Goal: Information Seeking & Learning: Learn about a topic

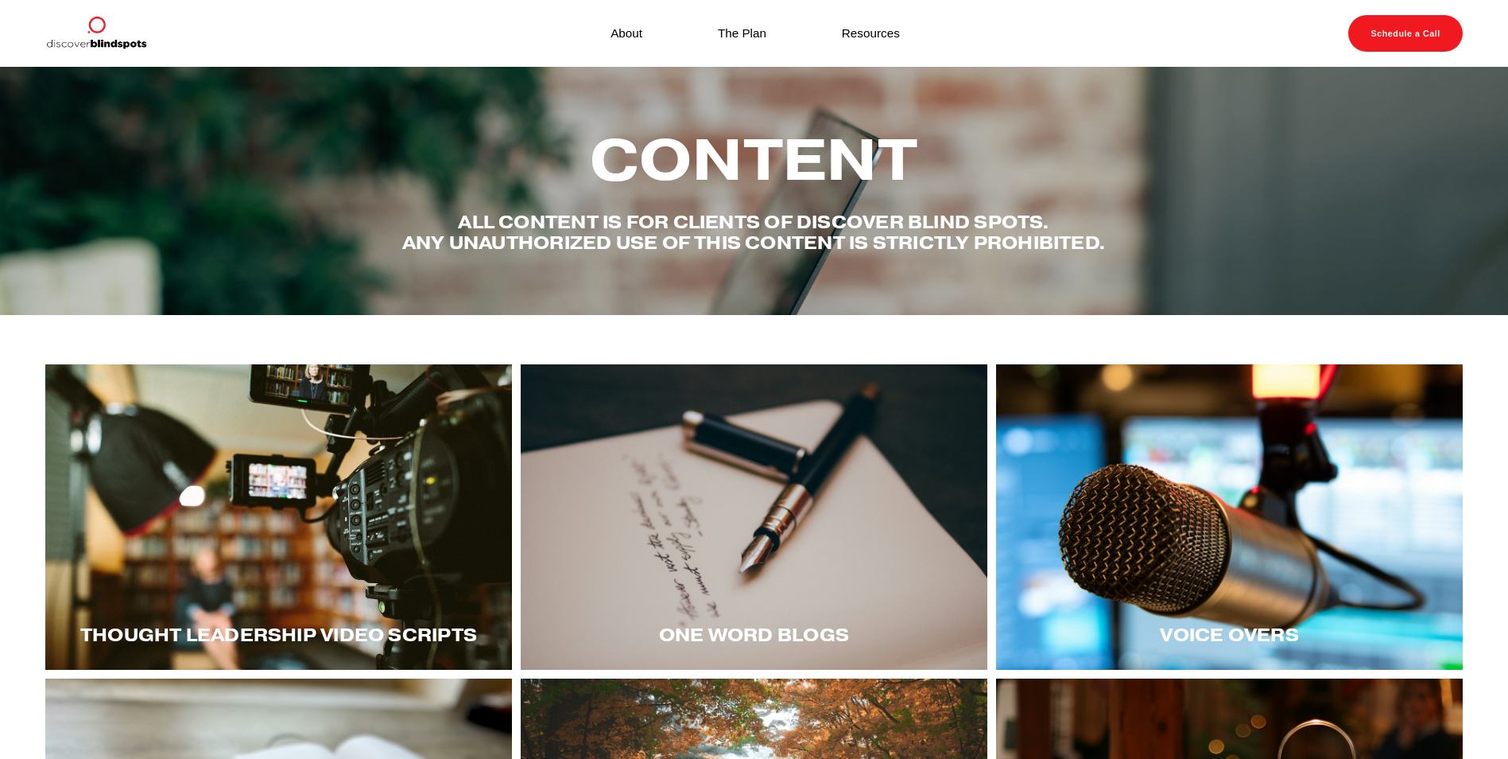
click at [1195, 596] on div at bounding box center [1229, 516] width 467 height 305
click at [295, 561] on div at bounding box center [278, 516] width 467 height 305
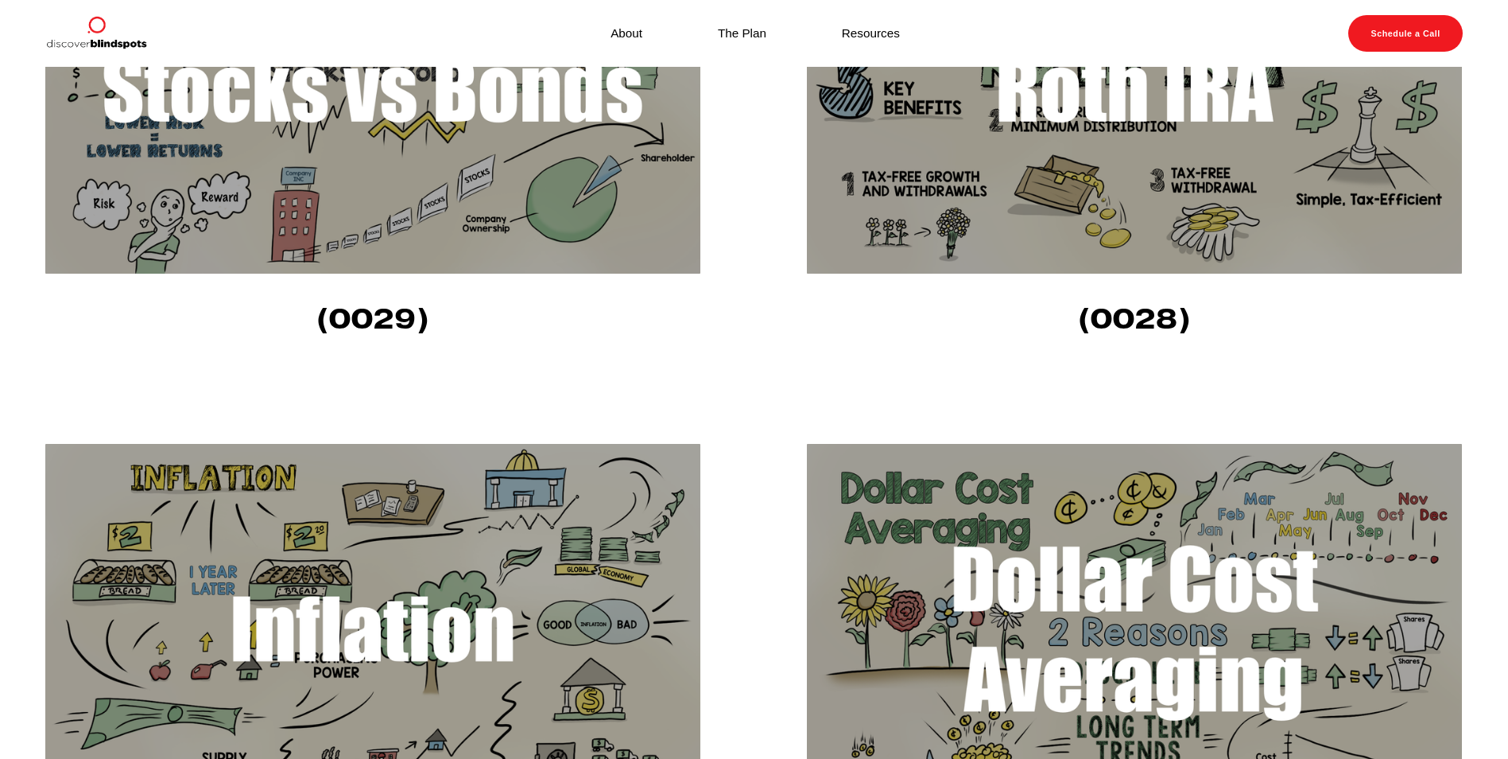
scroll to position [557, 0]
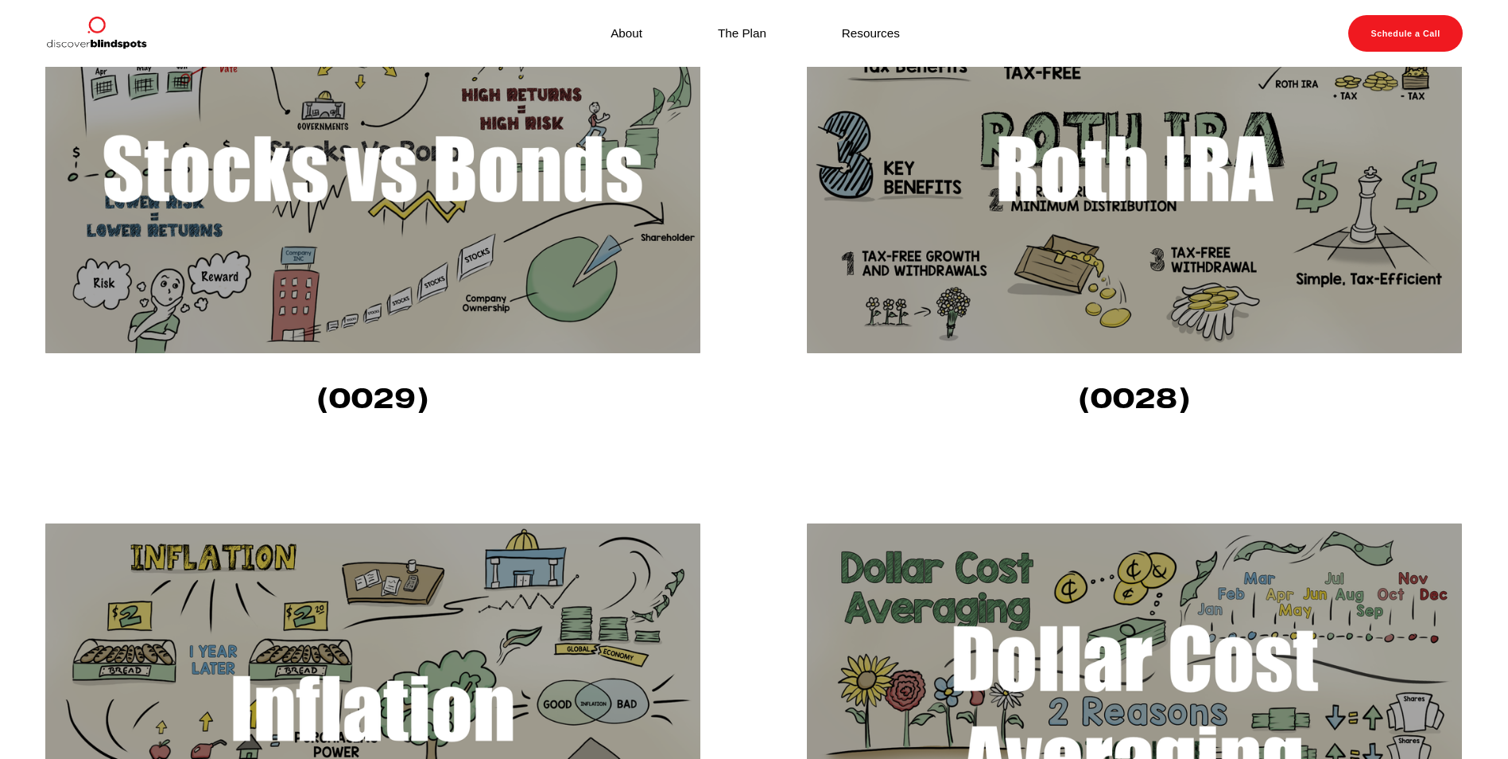
click at [387, 230] on img at bounding box center [372, 168] width 655 height 369
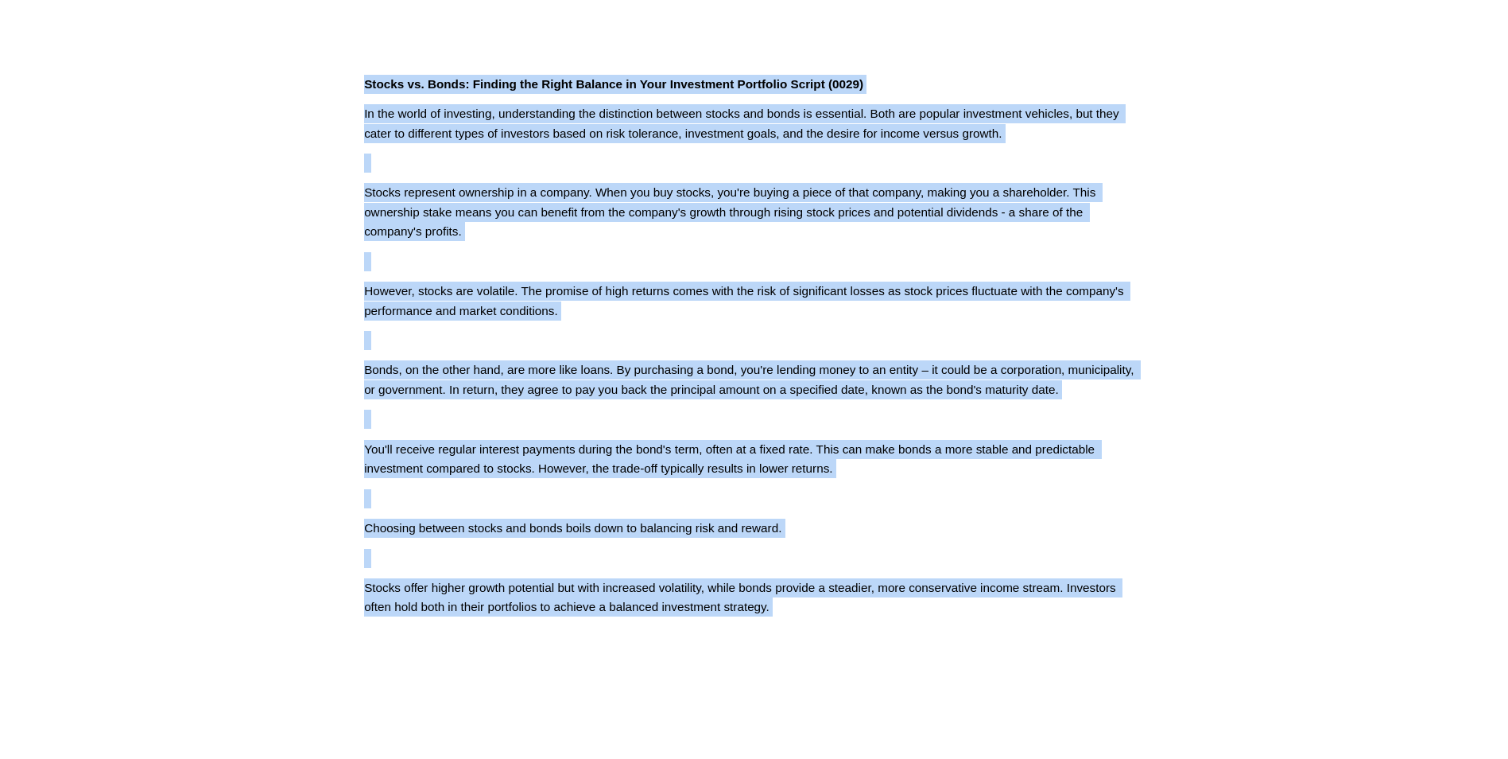
scroll to position [523, 0]
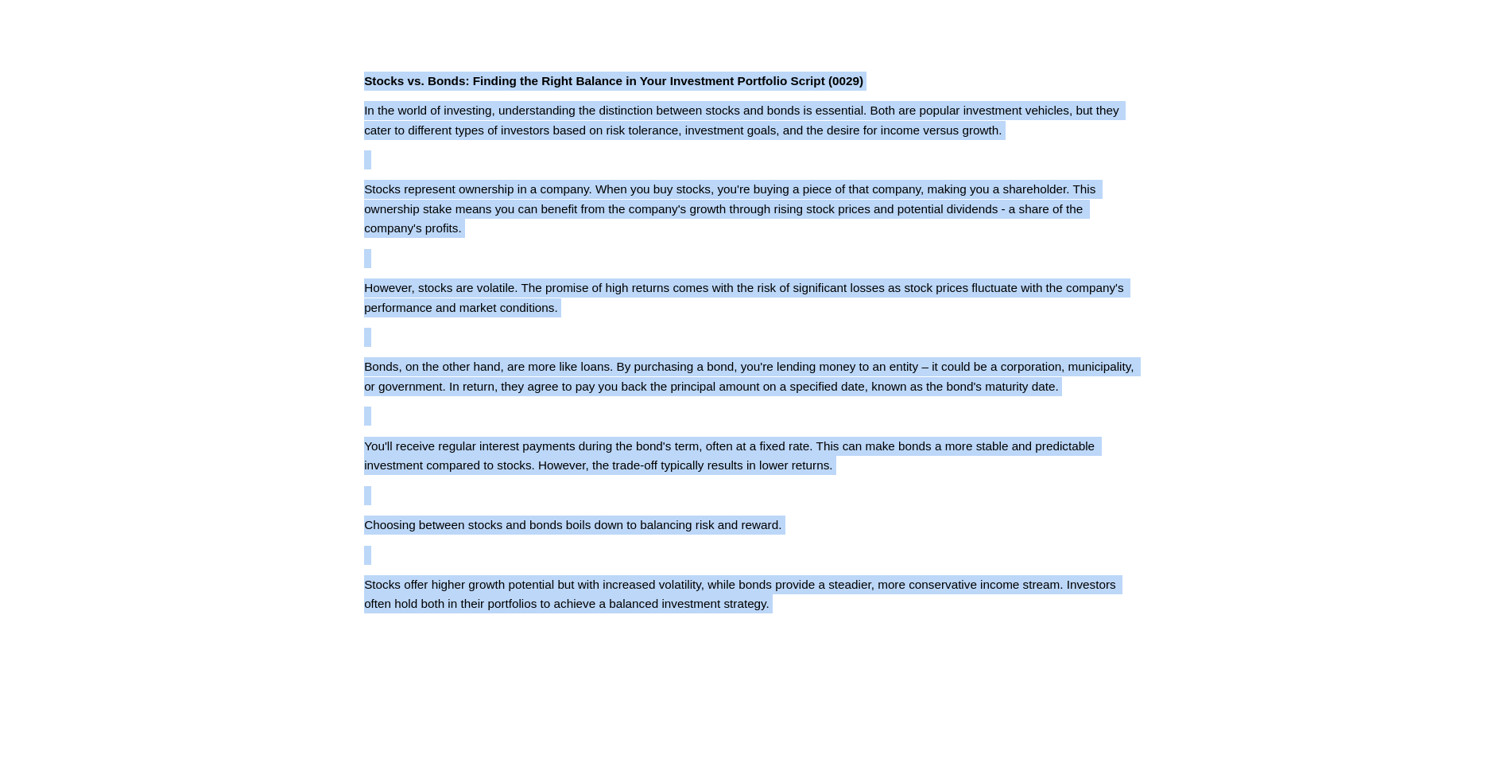
drag, startPoint x: 364, startPoint y: 207, endPoint x: 1235, endPoint y: 659, distance: 981.1
click at [1235, 659] on article "Jun 12 Written By Fletcher Riddle Stocks vs. Bonds: Finding the Right Balance i…" at bounding box center [754, 131] width 1508 height 1174
copy div "Stocks vs. Bonds: Finding the Right Balance in Your Investment Portfolio Script…"
click at [1223, 157] on article "Jun 12 Written By Fletcher Riddle Stocks vs. Bonds: Finding the Right Balance i…" at bounding box center [754, 131] width 1508 height 1174
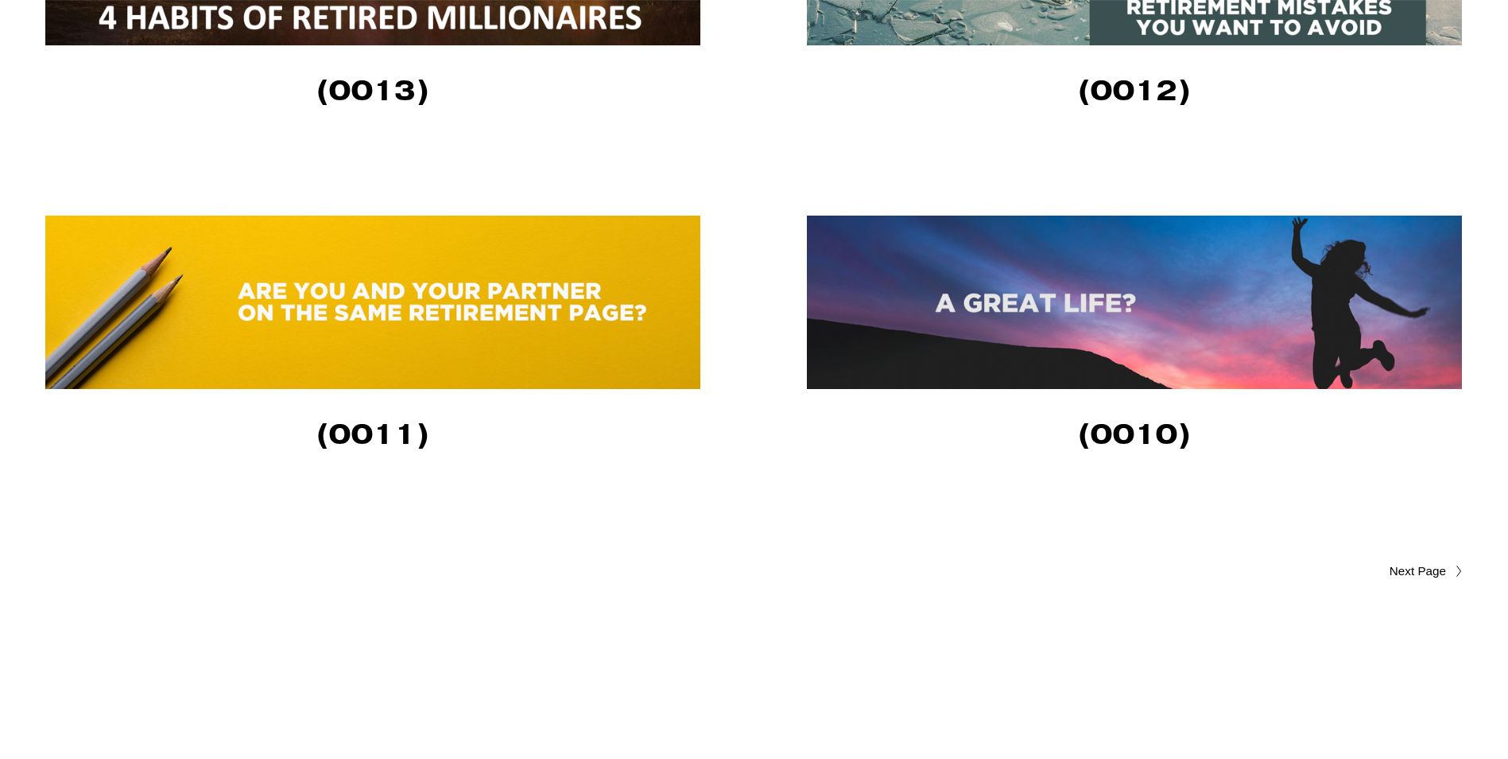
scroll to position [3737, 0]
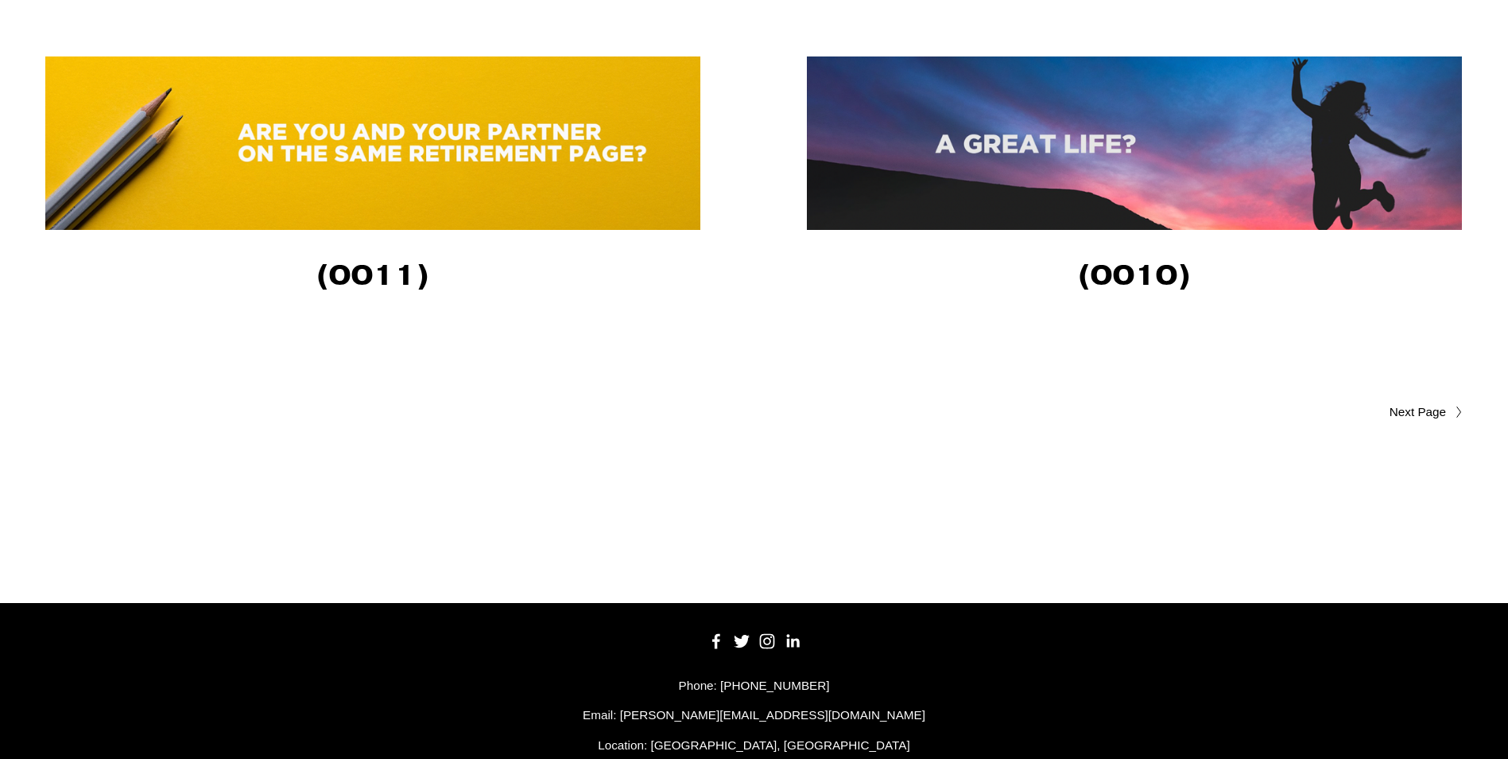
click at [1404, 418] on span "Older Posts" at bounding box center [1386, 411] width 120 height 19
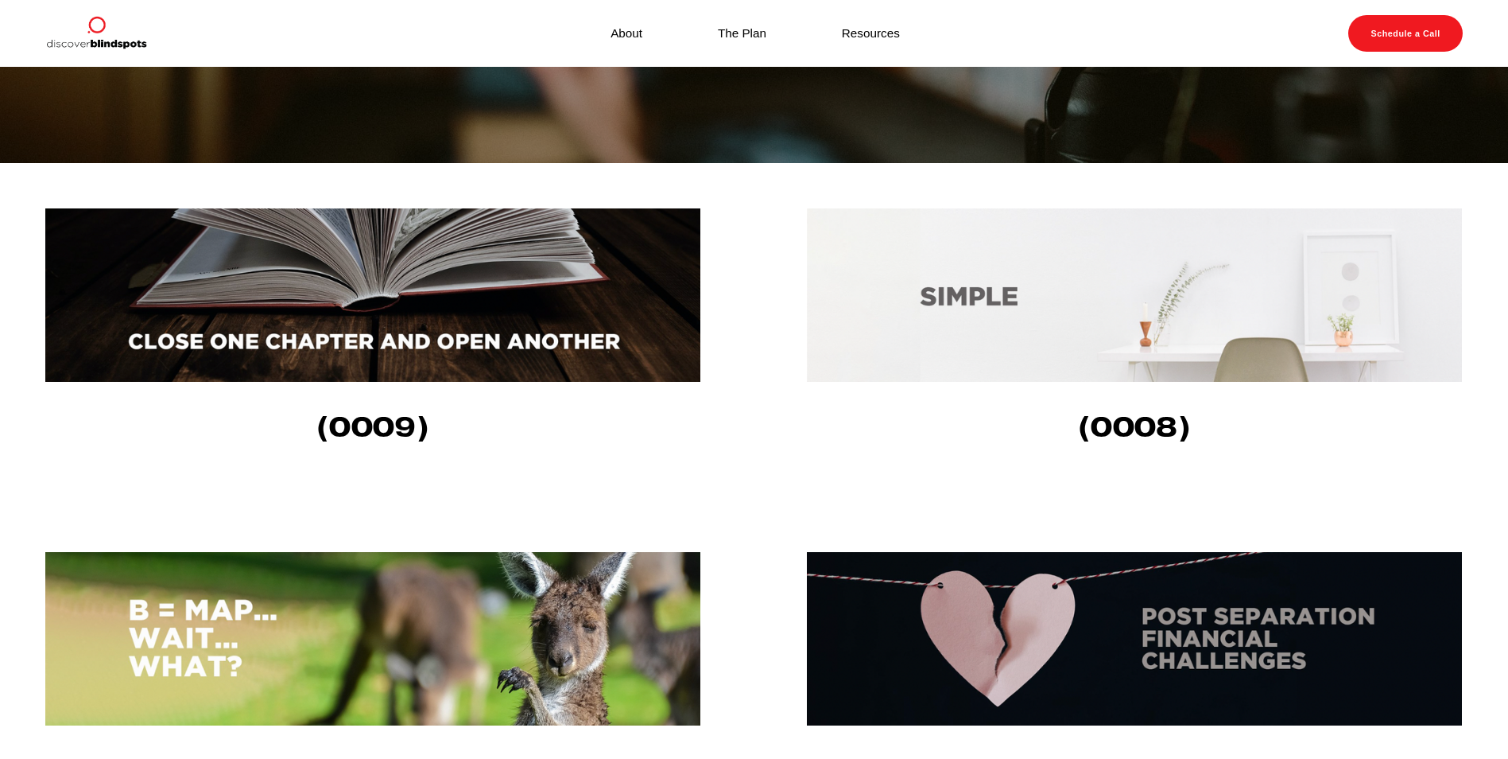
scroll to position [477, 0]
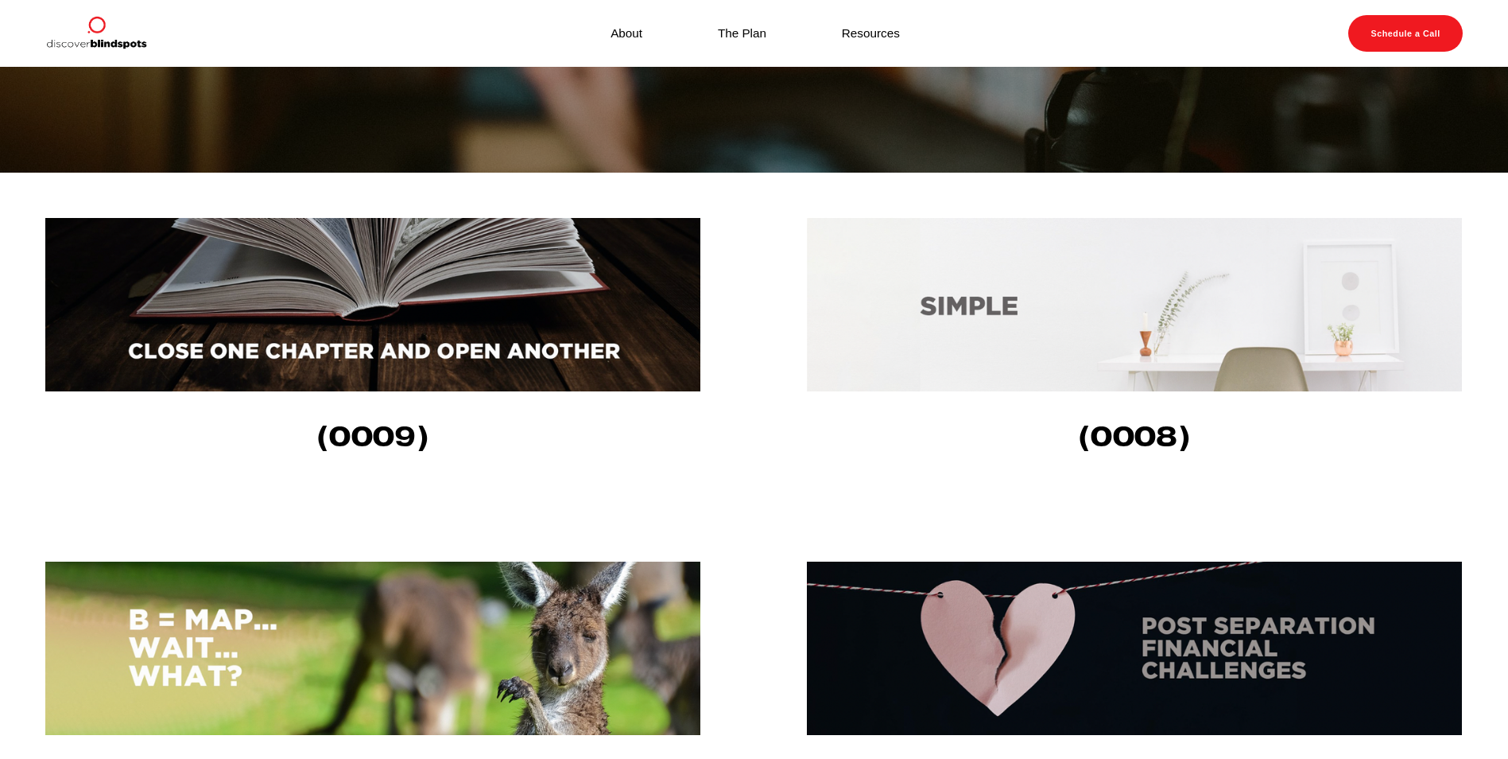
click at [1013, 317] on img at bounding box center [1134, 304] width 655 height 173
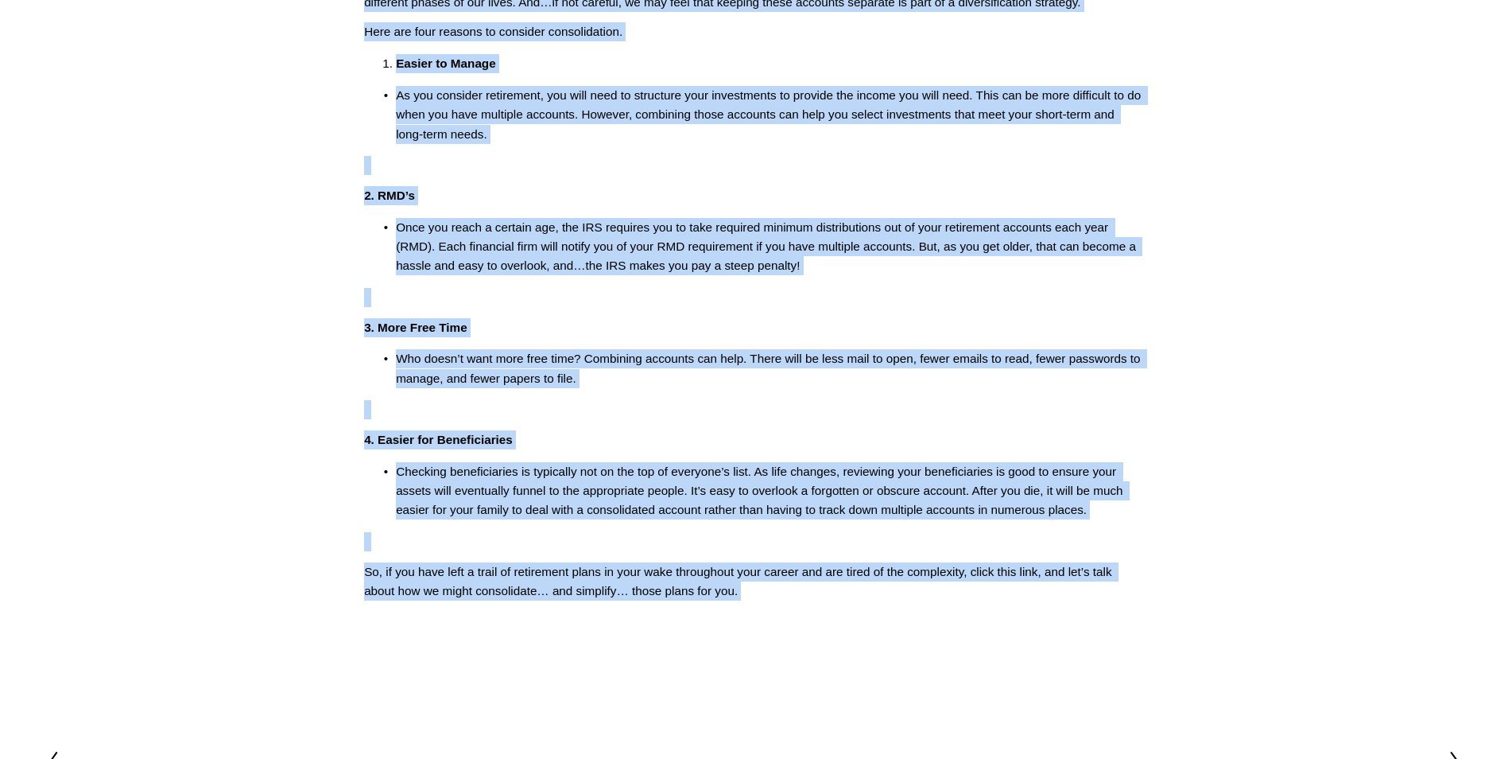
scroll to position [412, 0]
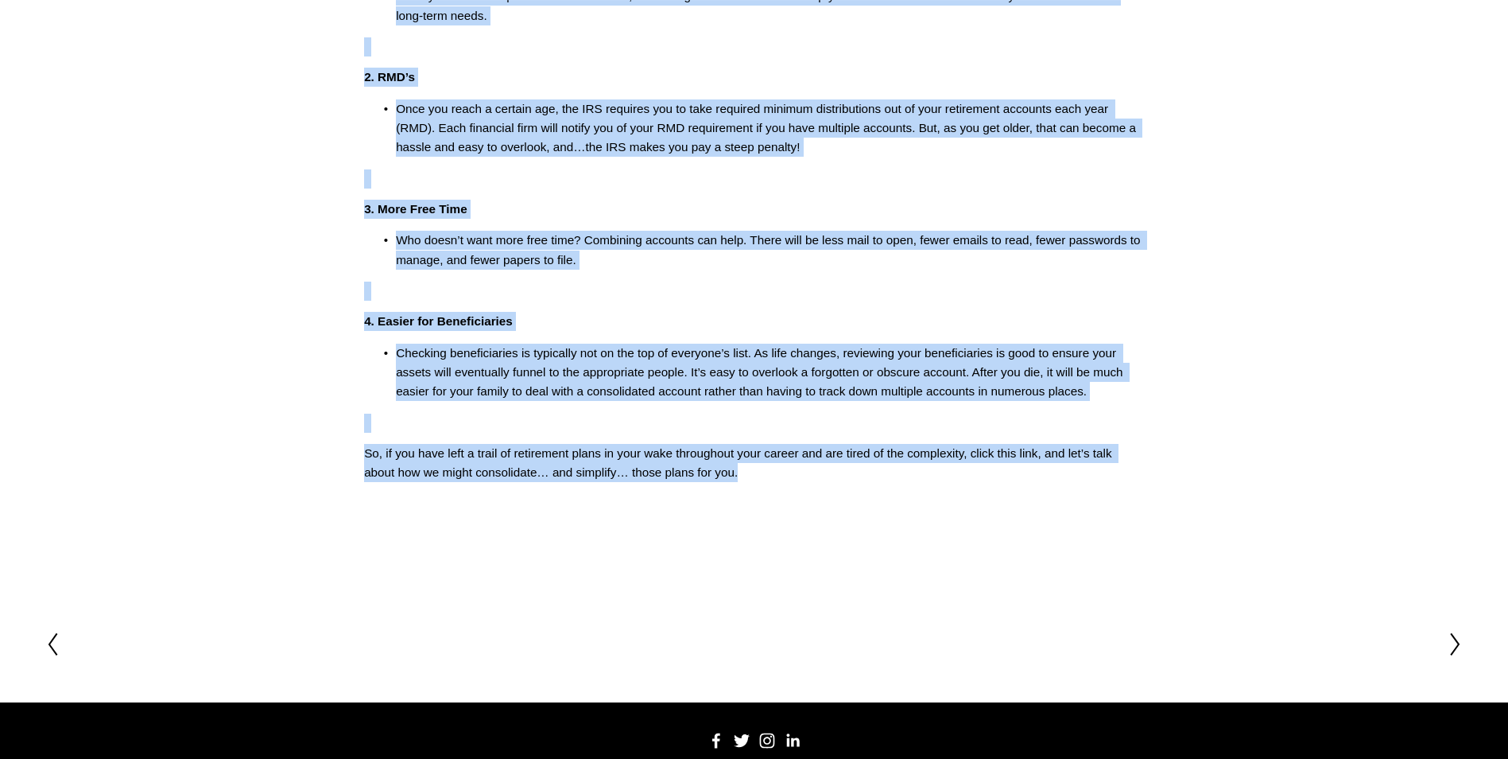
drag, startPoint x: 462, startPoint y: 142, endPoint x: 1143, endPoint y: 479, distance: 760.6
click at [1143, 479] on div "Simplify, Simplify, Simplify (008) As I continue to live in a busy and noisy wo…" at bounding box center [754, 105] width 807 height 779
copy div "Simplify, Simplify, Simplify (008) As I continue to live in a busy and noisy wo…"
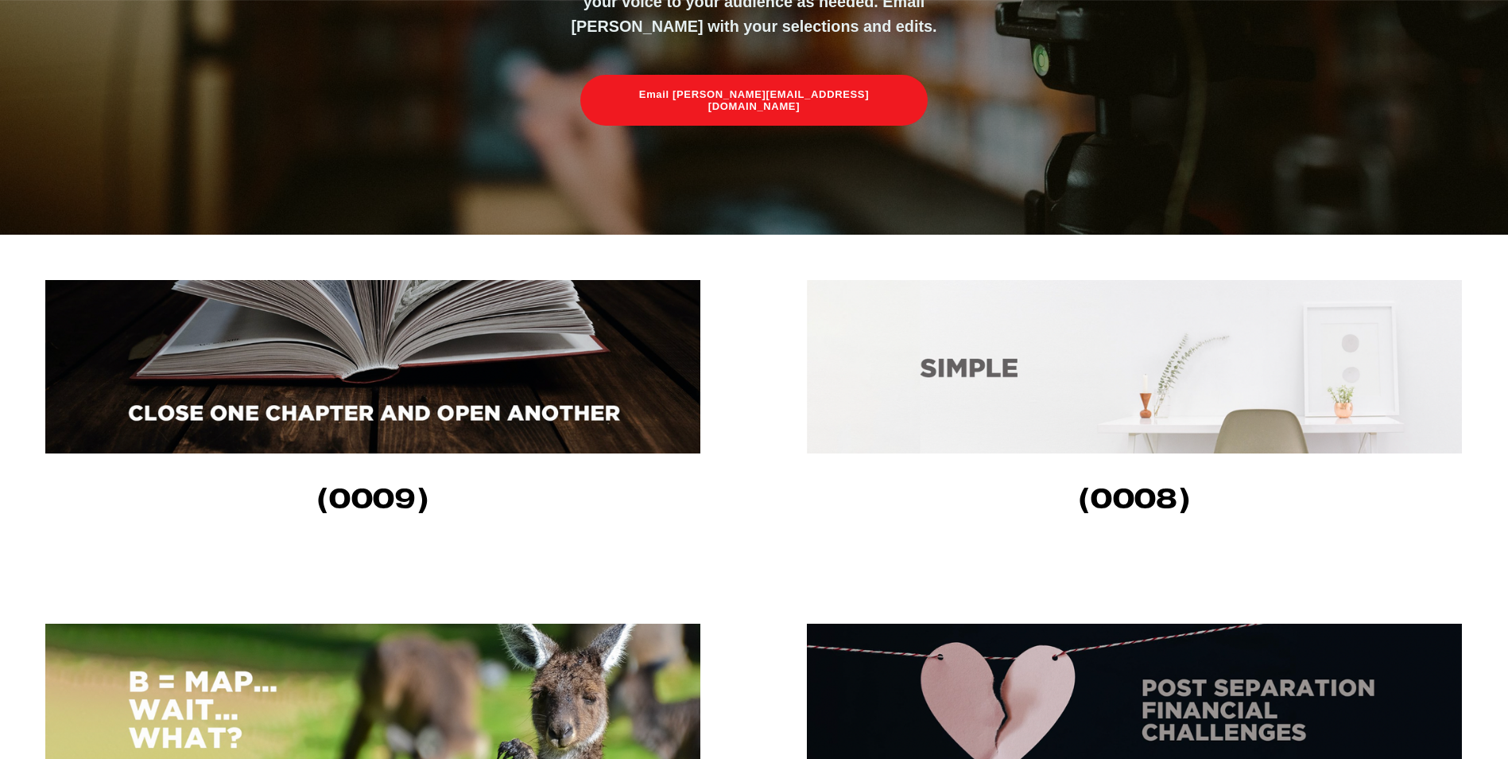
scroll to position [80, 0]
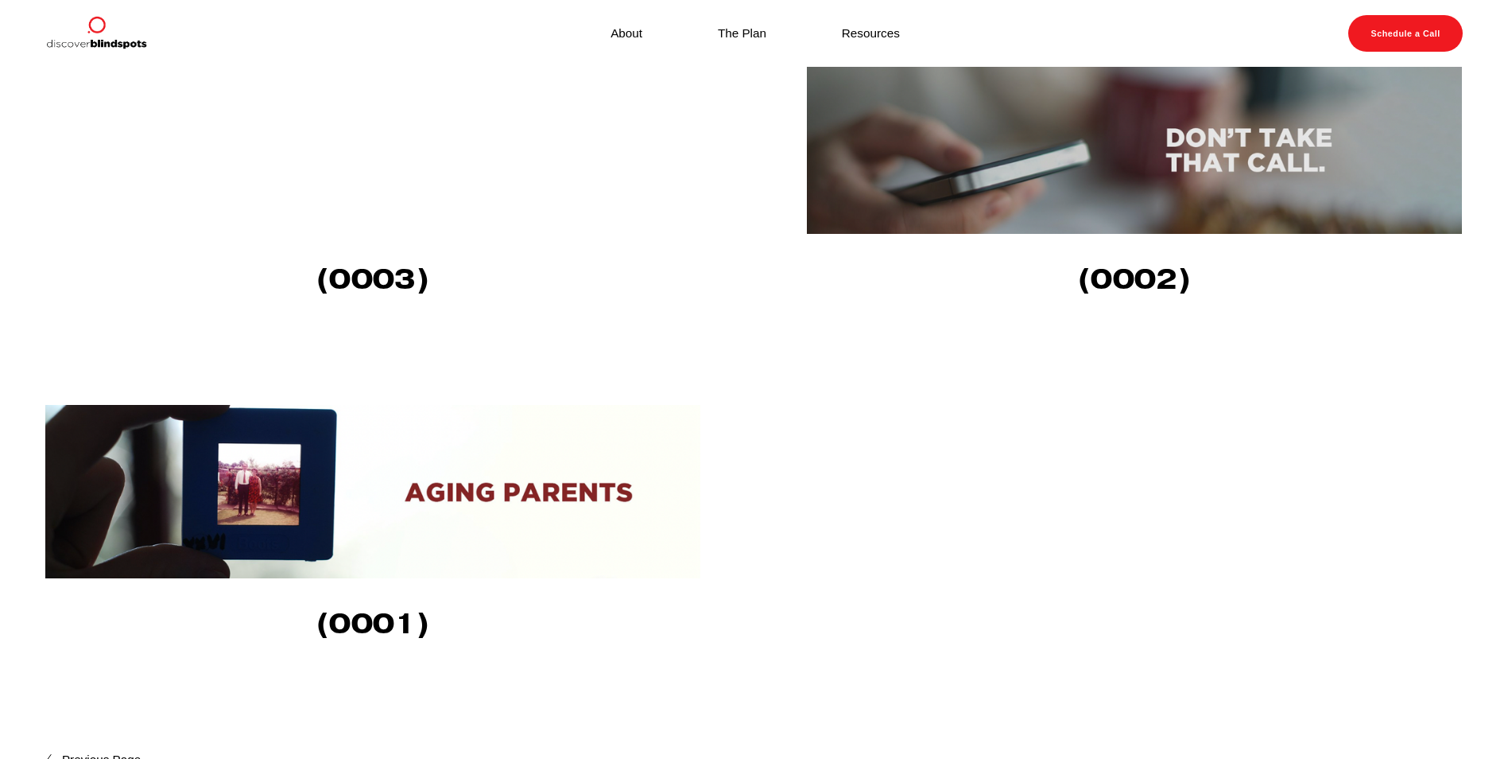
scroll to position [1981, 0]
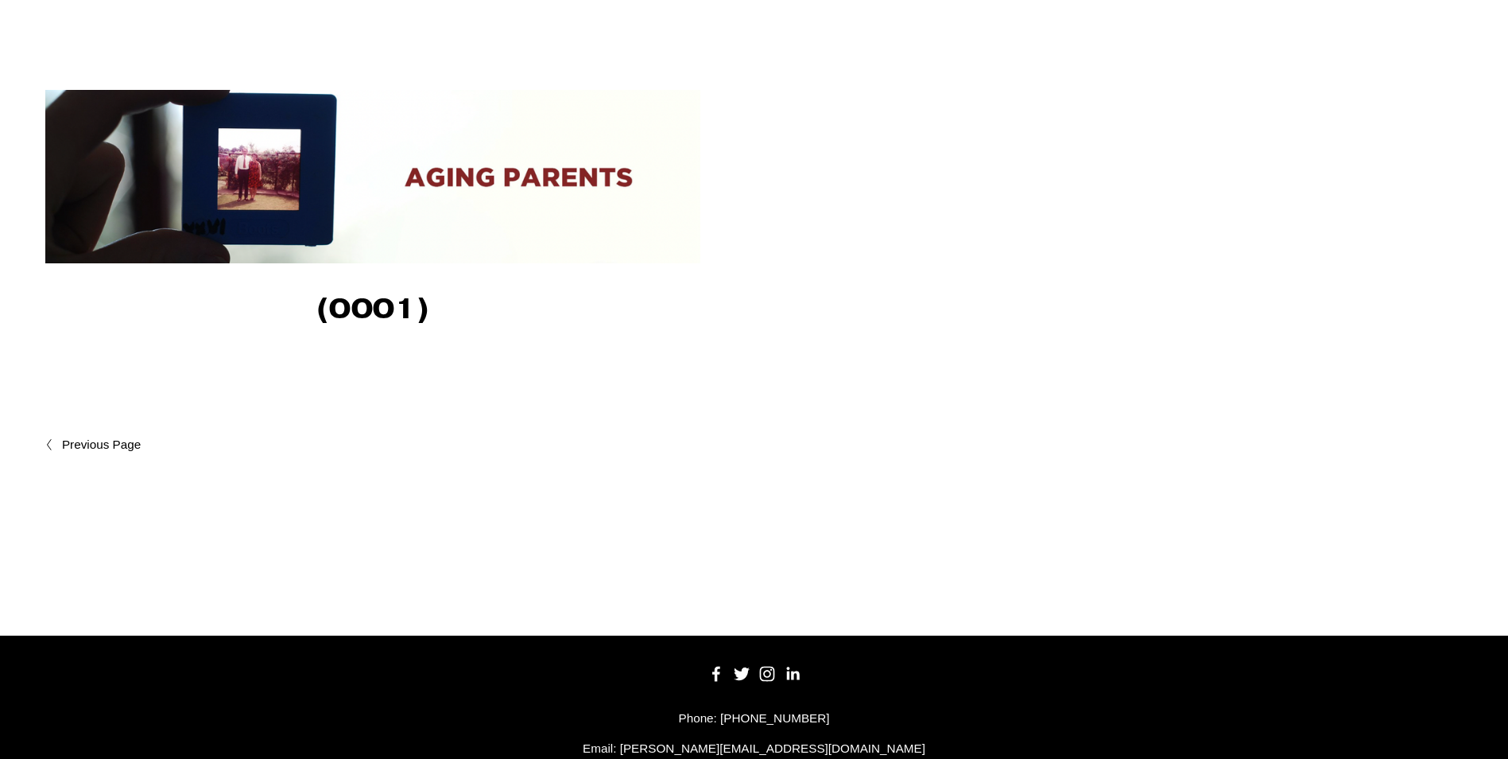
click at [80, 451] on span "Newer Posts" at bounding box center [136, 444] width 148 height 19
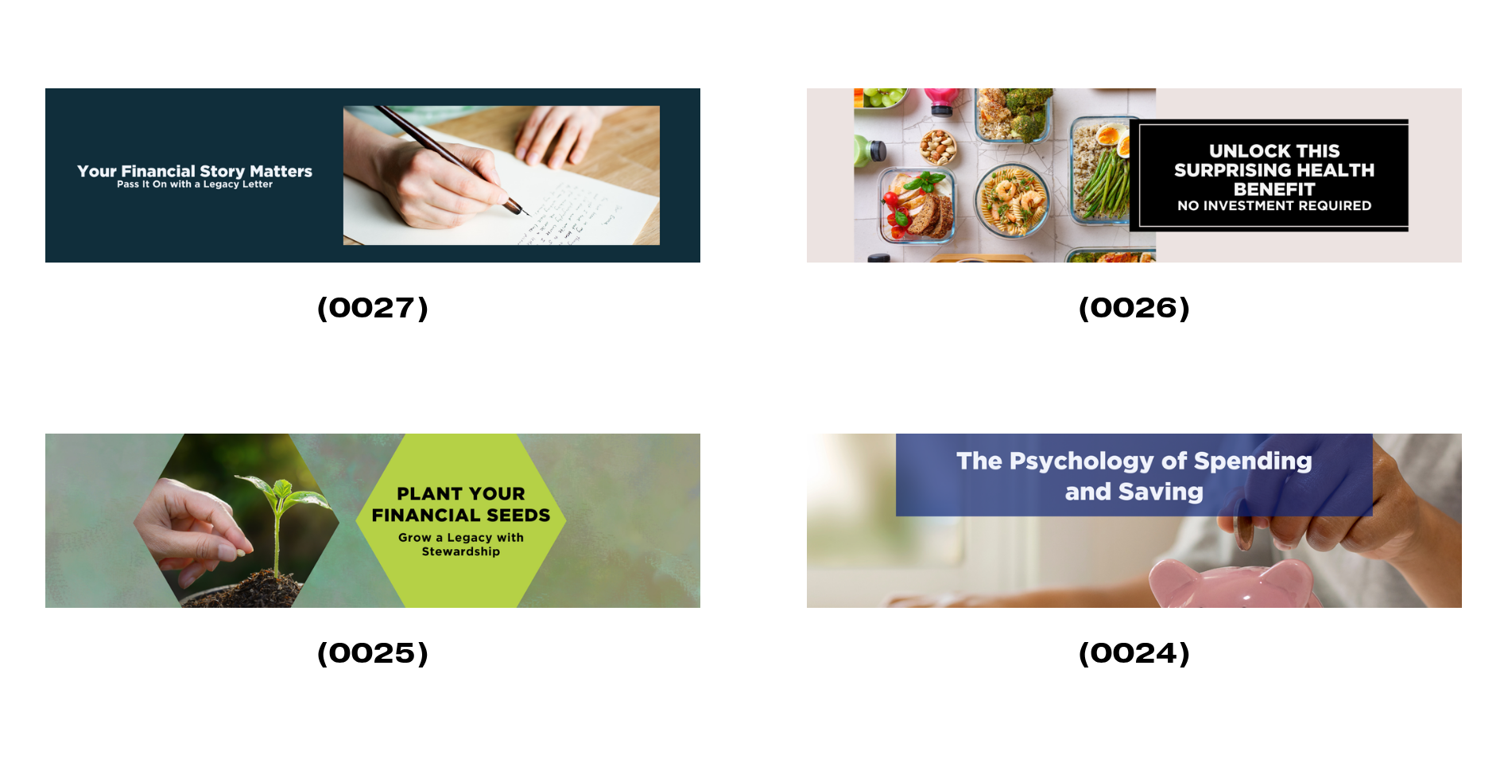
scroll to position [954, 0]
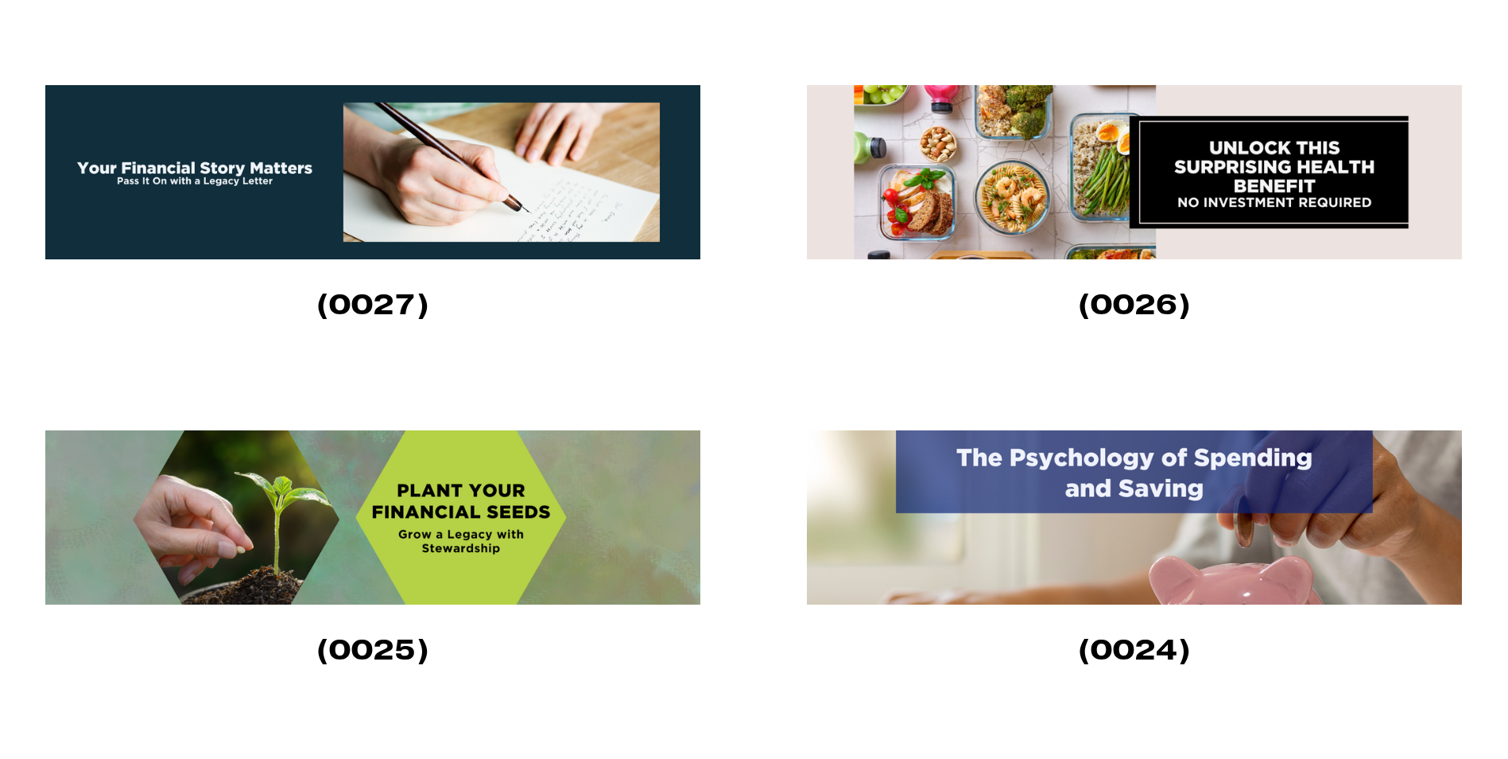
click at [1183, 188] on img at bounding box center [1134, 172] width 655 height 174
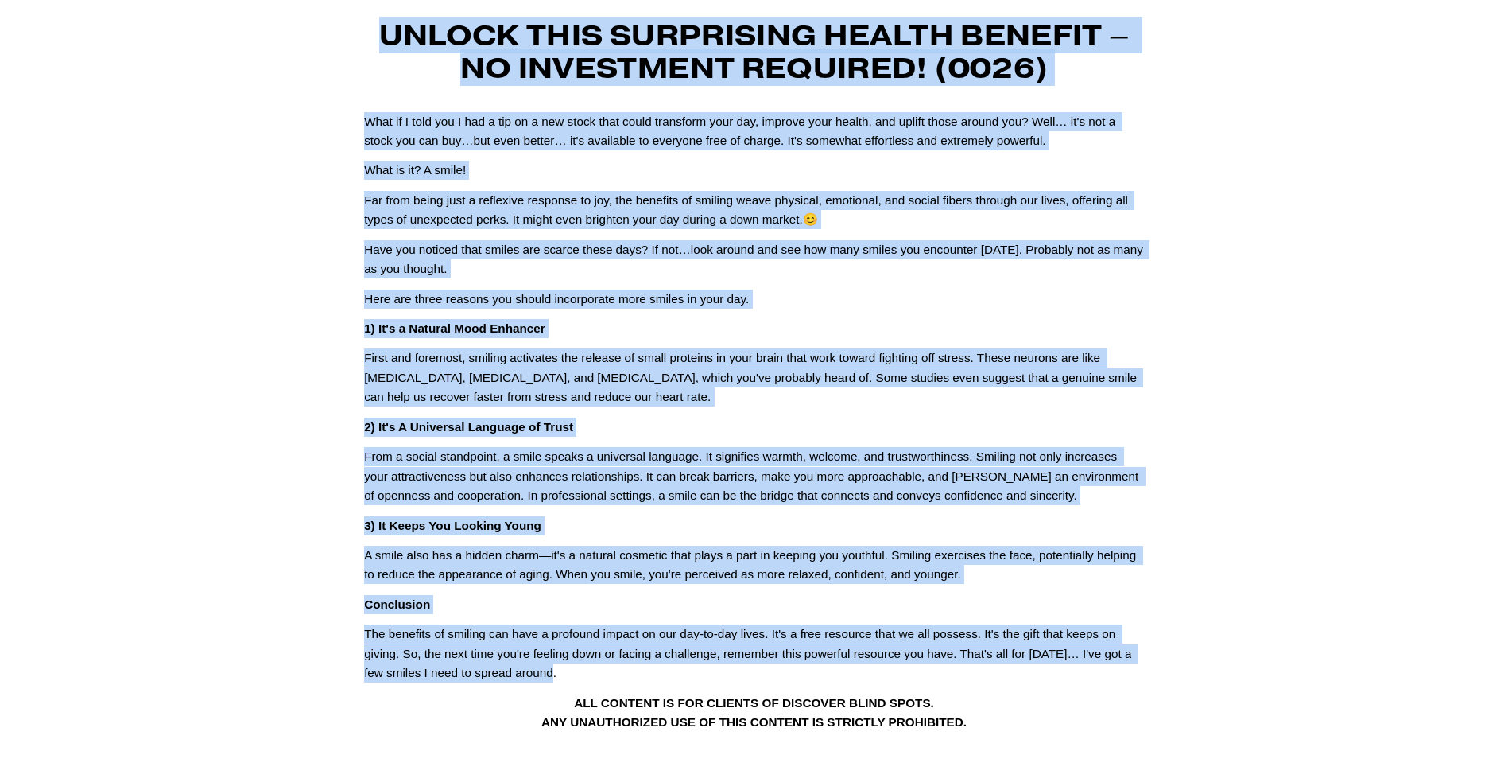
scroll to position [159, 0]
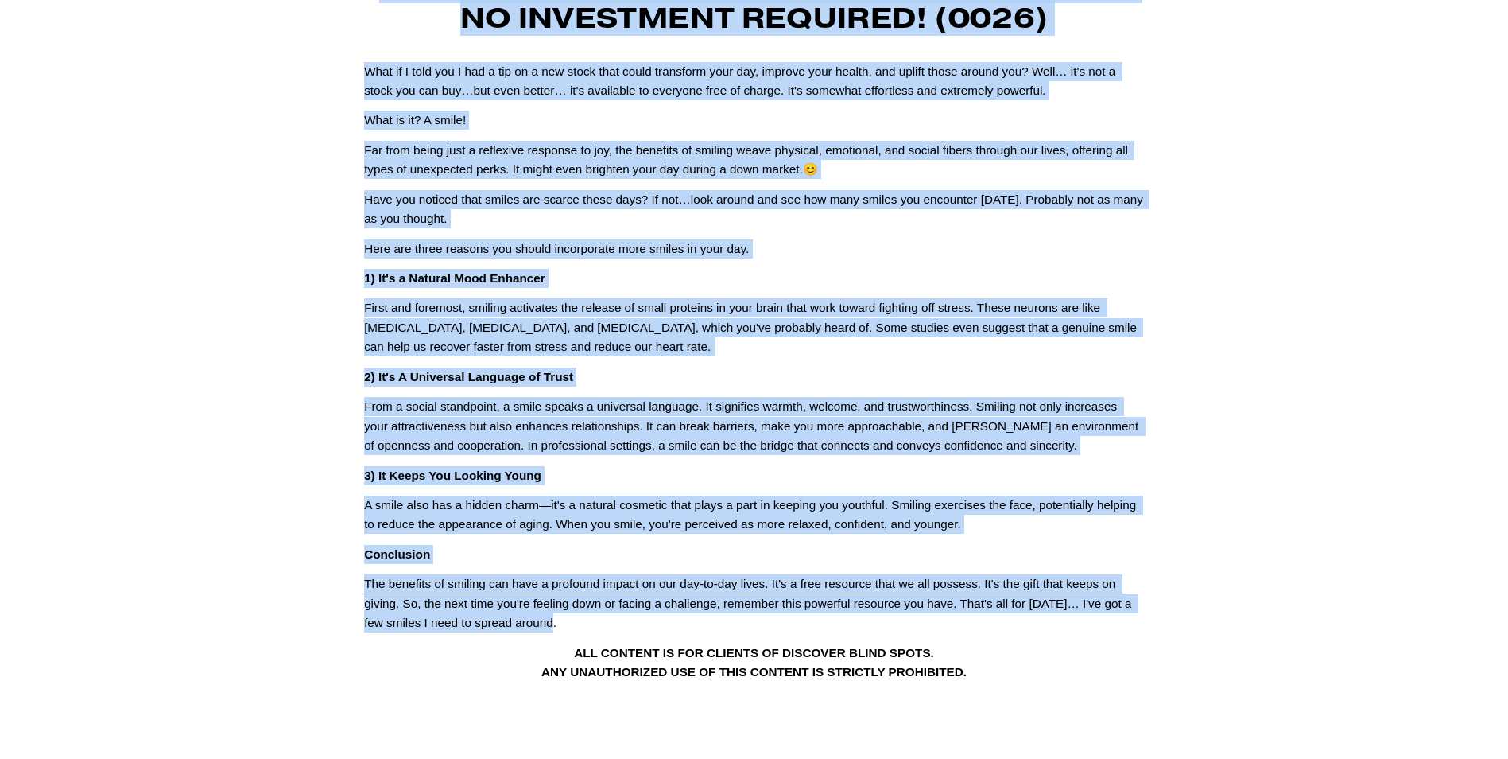
drag, startPoint x: 375, startPoint y: 146, endPoint x: 1148, endPoint y: 622, distance: 907.4
click at [1148, 622] on div "Unlock this Surprising Health Benefit – No Investment Required! (0026) What if …" at bounding box center [754, 332] width 807 height 726
copy div "Loremi dolo Sitametcon Adipis Elitsed – Do Eiusmodtem Incididu! (4127) Utla et …"
click at [1186, 38] on article "[DATE] Written By [PERSON_NAME] Unlock this Surprising Health Benefit – No Inve…" at bounding box center [754, 347] width 1508 height 878
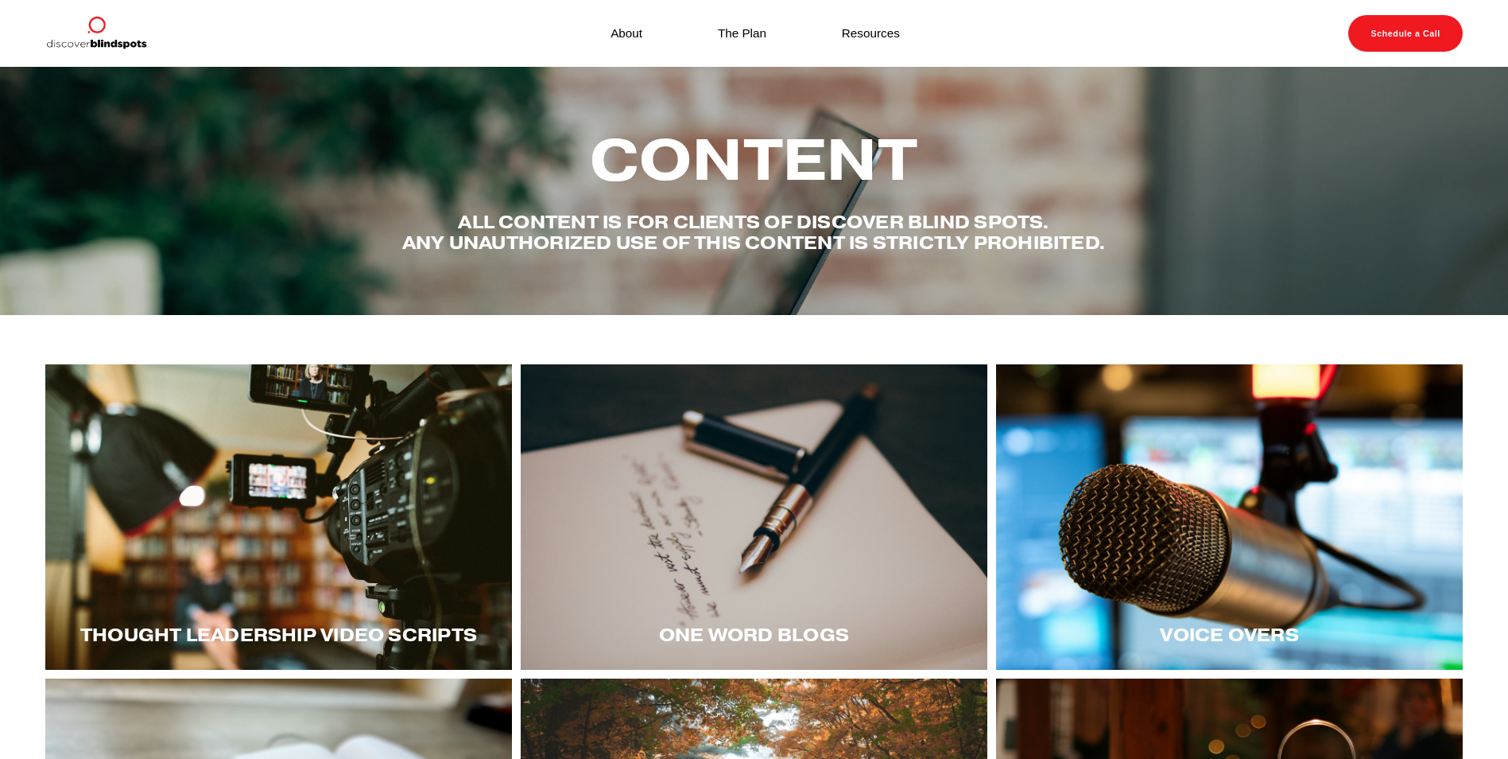
click at [1063, 488] on div at bounding box center [1229, 516] width 467 height 305
click at [252, 465] on div at bounding box center [278, 516] width 467 height 305
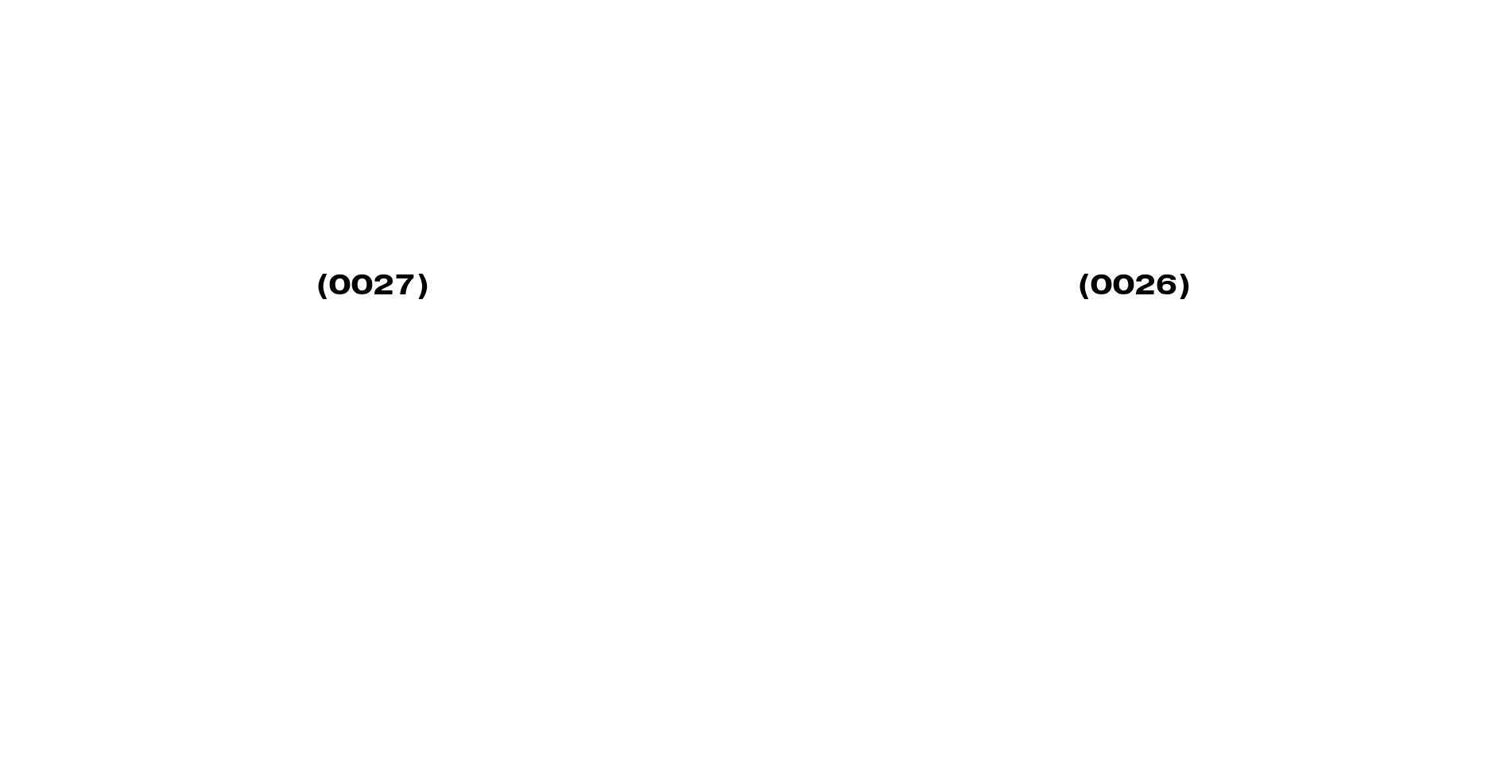
scroll to position [1352, 0]
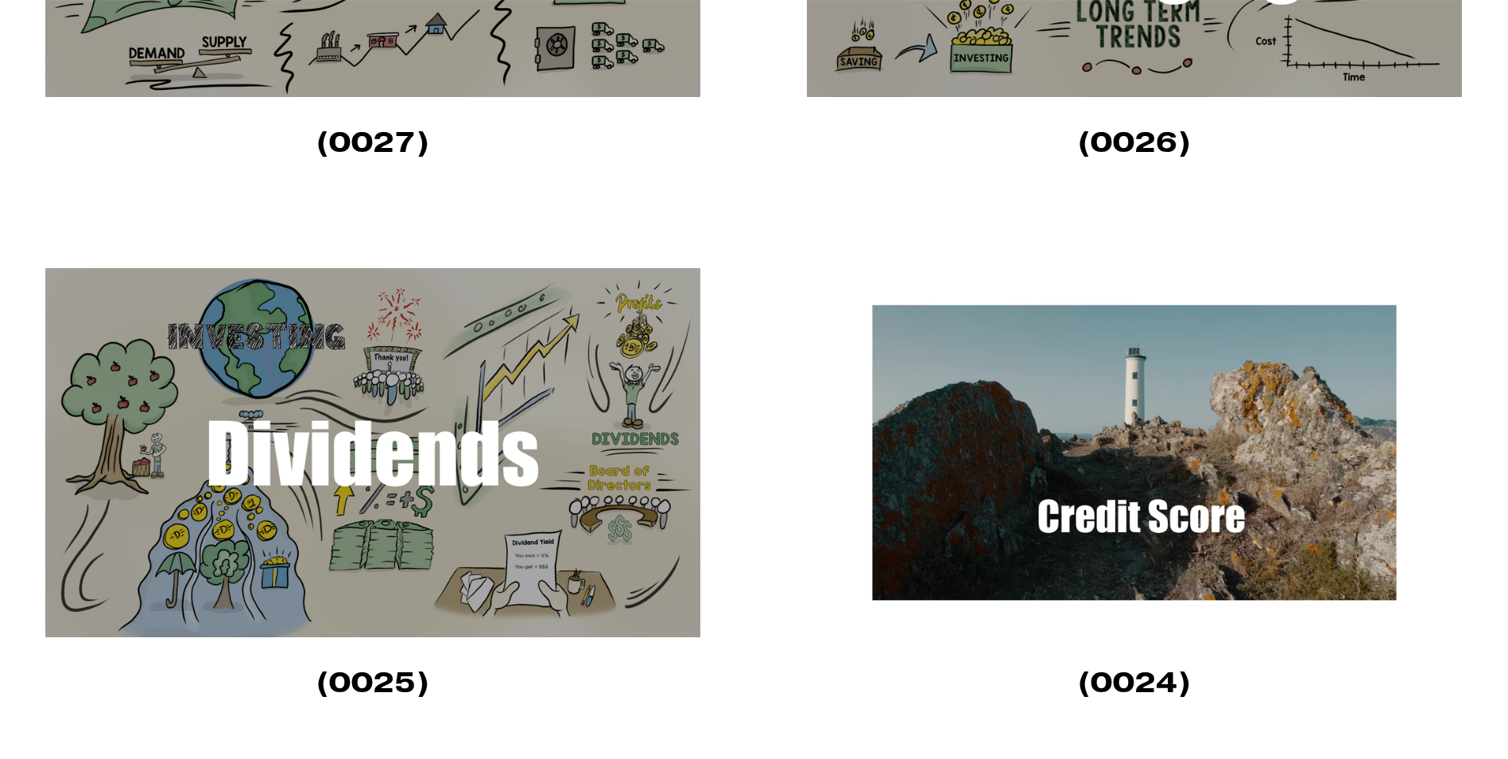
click at [1062, 530] on img at bounding box center [1134, 452] width 655 height 369
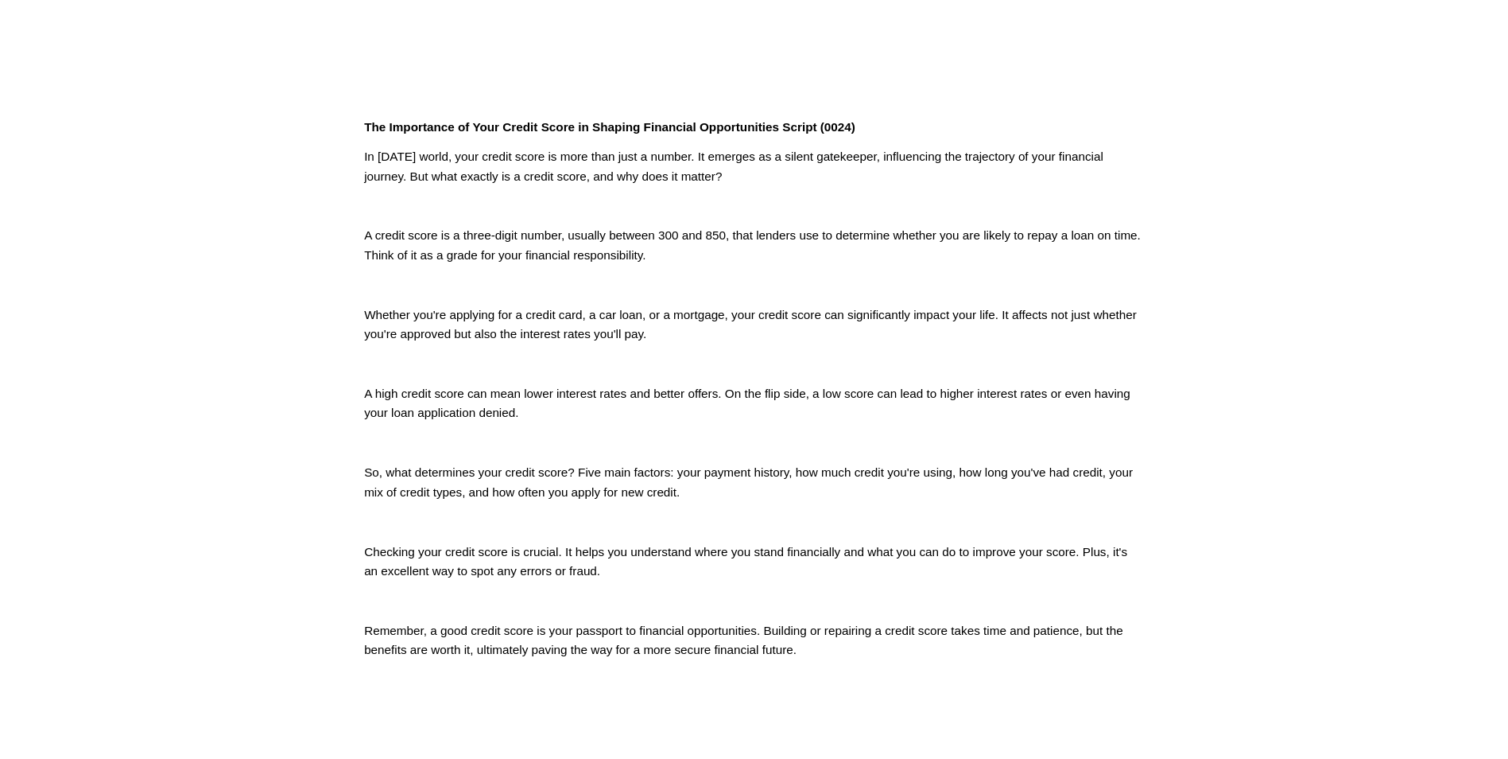
scroll to position [557, 0]
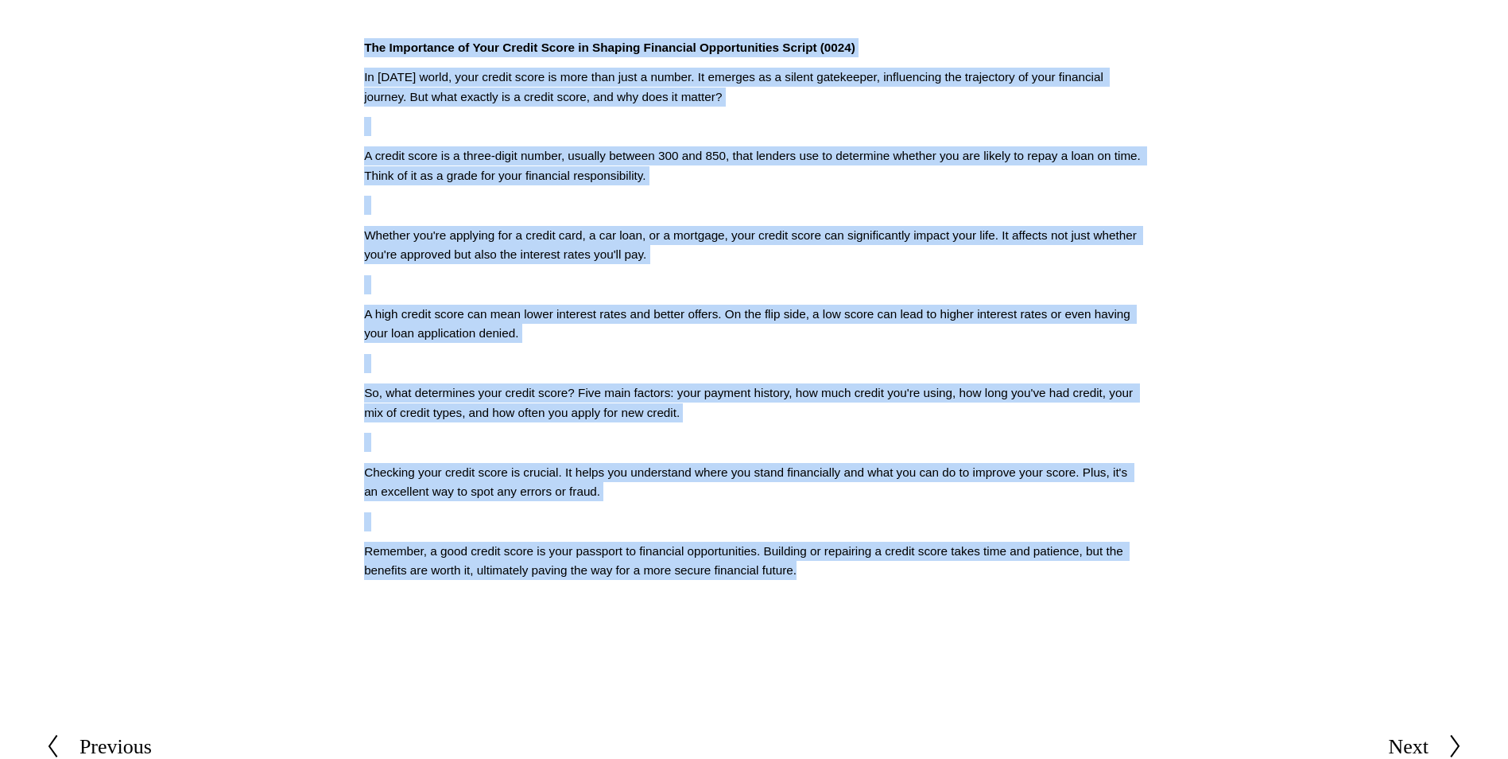
drag, startPoint x: 834, startPoint y: 573, endPoint x: 348, endPoint y: 52, distance: 712.2
click at [348, 52] on article "[DATE] Written By [PERSON_NAME] The Importance of Your Credit Score in Shaping …" at bounding box center [754, 97] width 1508 height 1174
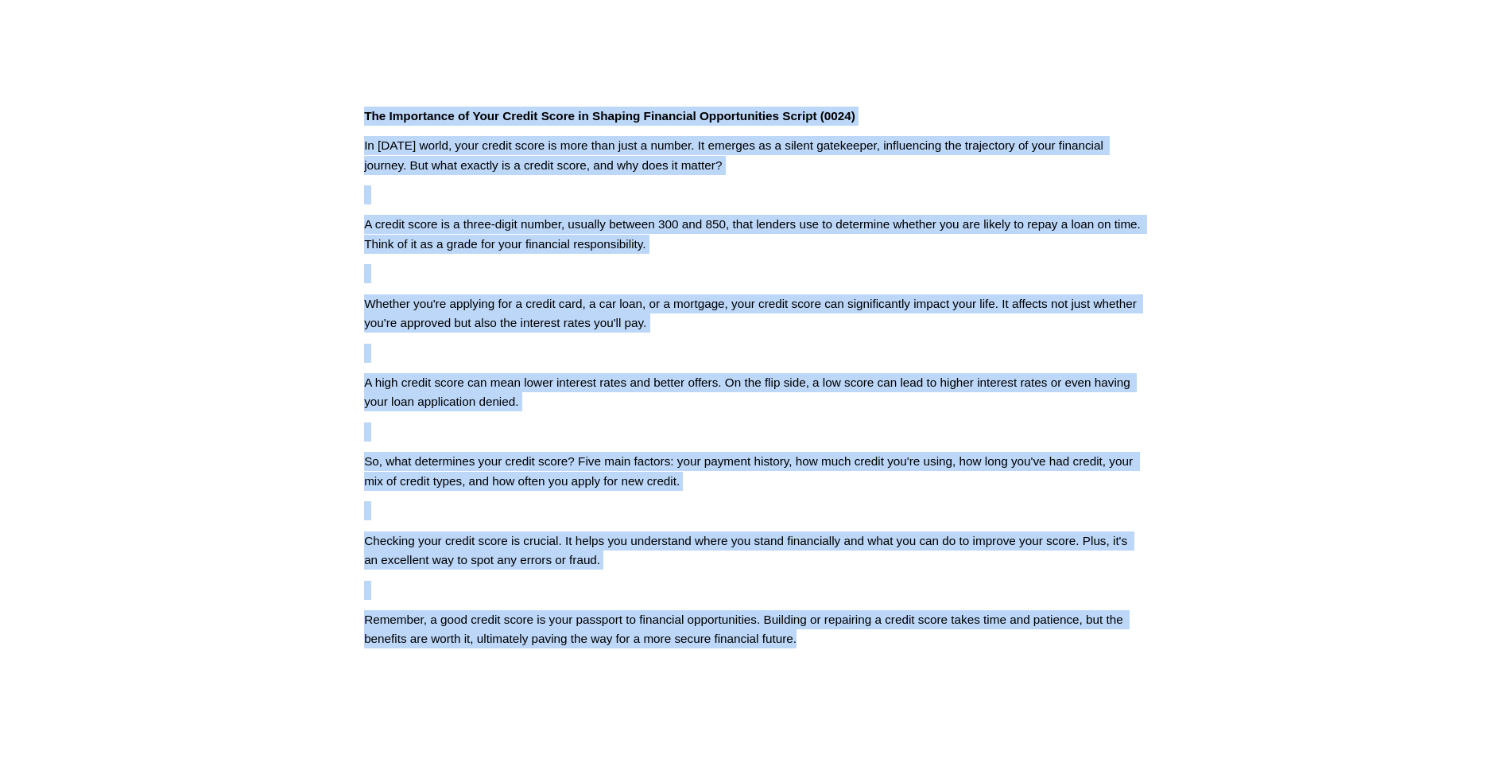
scroll to position [398, 0]
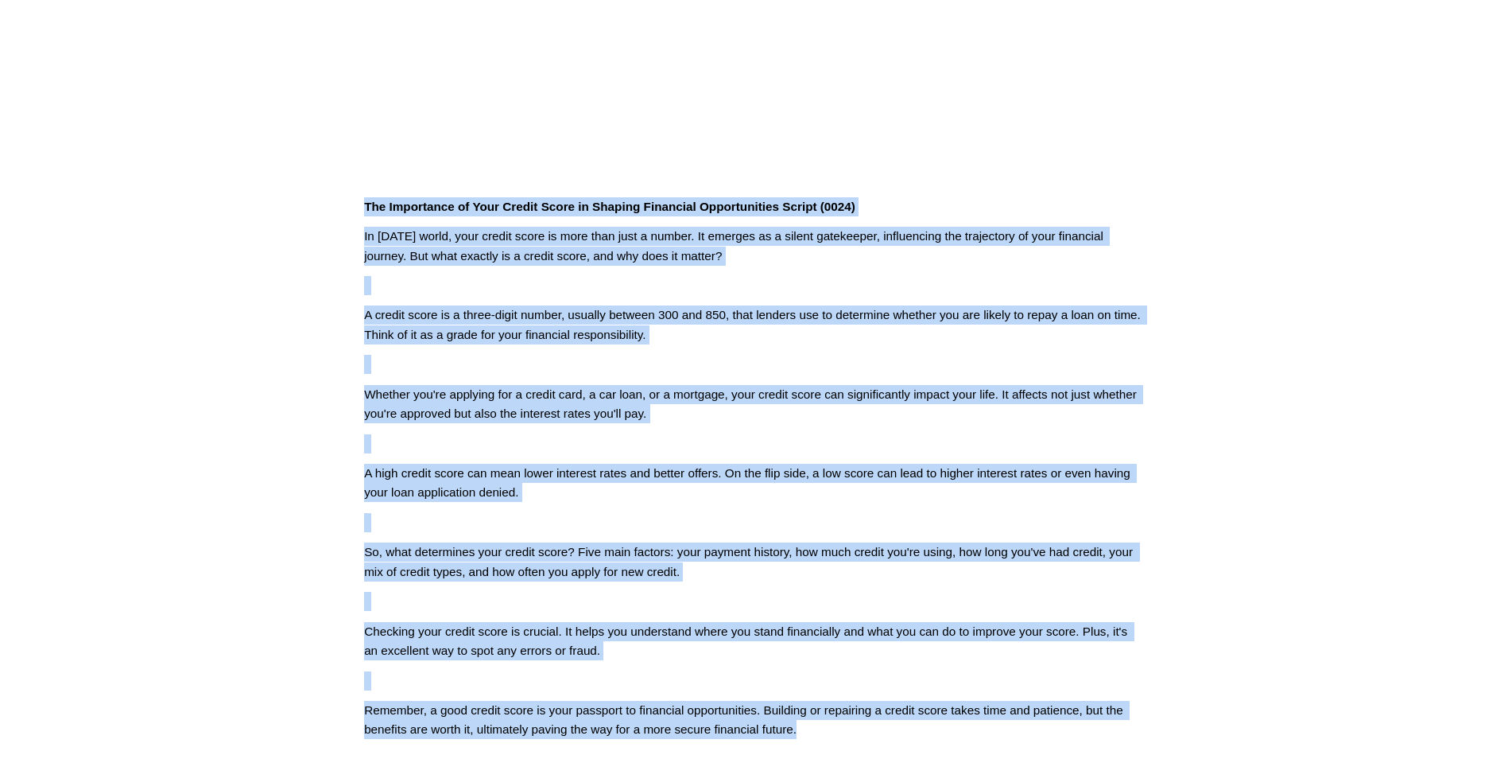
copy div "Lor Ipsumdolor si Amet Consec Adipi el Seddoei Temporinc Utlaboreetdol Magnaa (…"
drag, startPoint x: 1248, startPoint y: 50, endPoint x: 1231, endPoint y: 49, distance: 17.5
click at [1247, 50] on article "Jun 12 Written By Fletcher Riddle The Importance of Your Credit Score in Shapin…" at bounding box center [754, 256] width 1508 height 1174
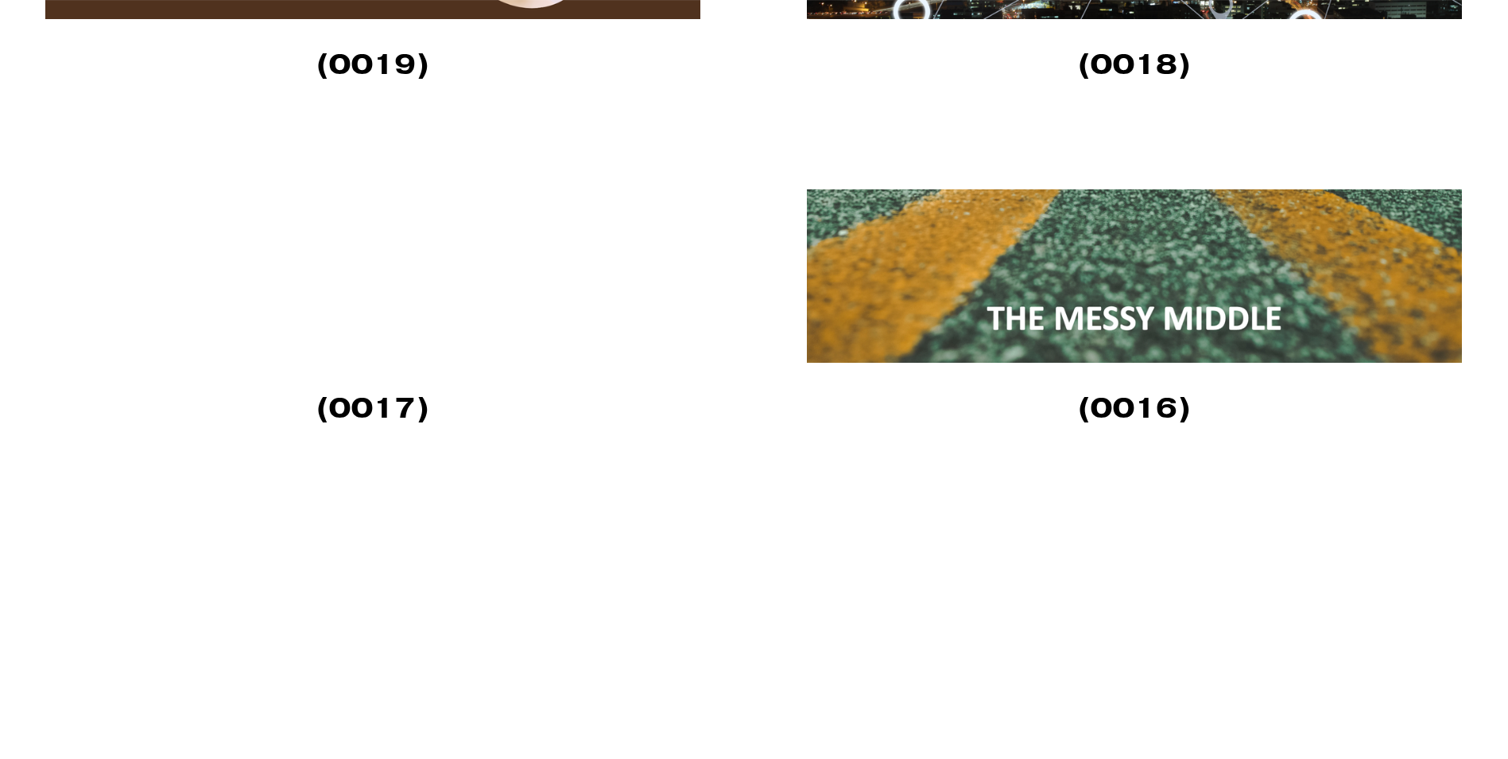
scroll to position [2624, 0]
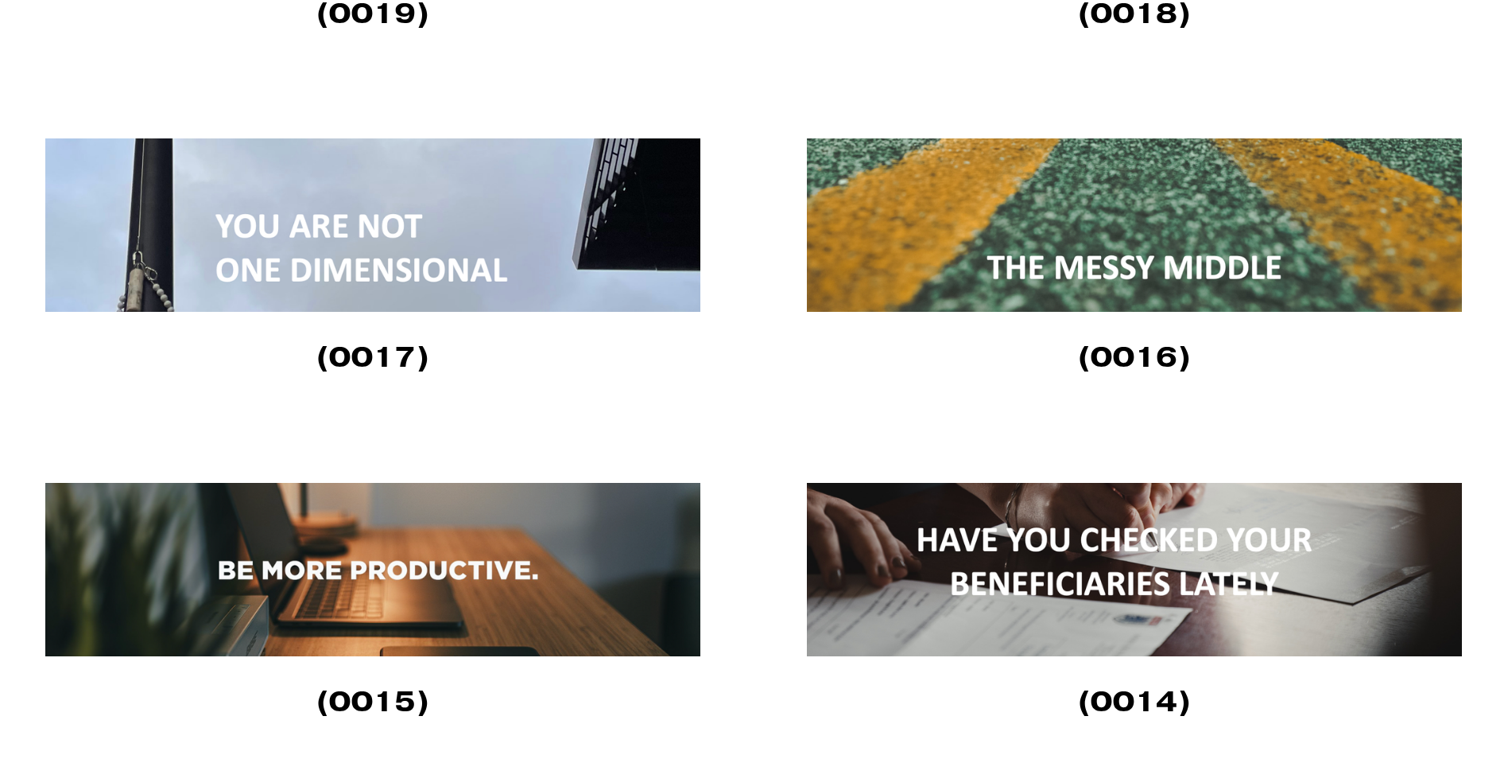
click at [1104, 254] on img at bounding box center [1134, 224] width 655 height 173
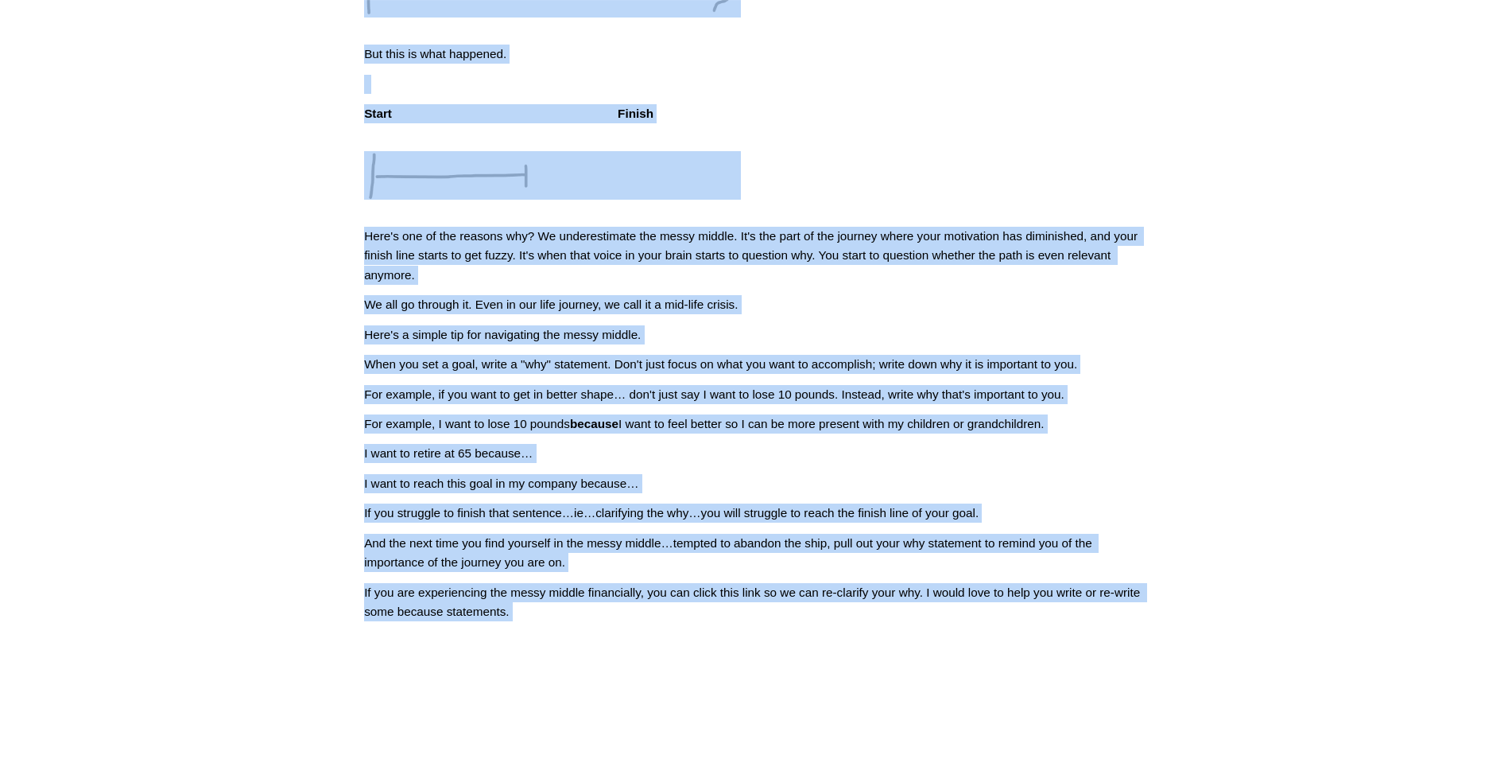
scroll to position [347, 0]
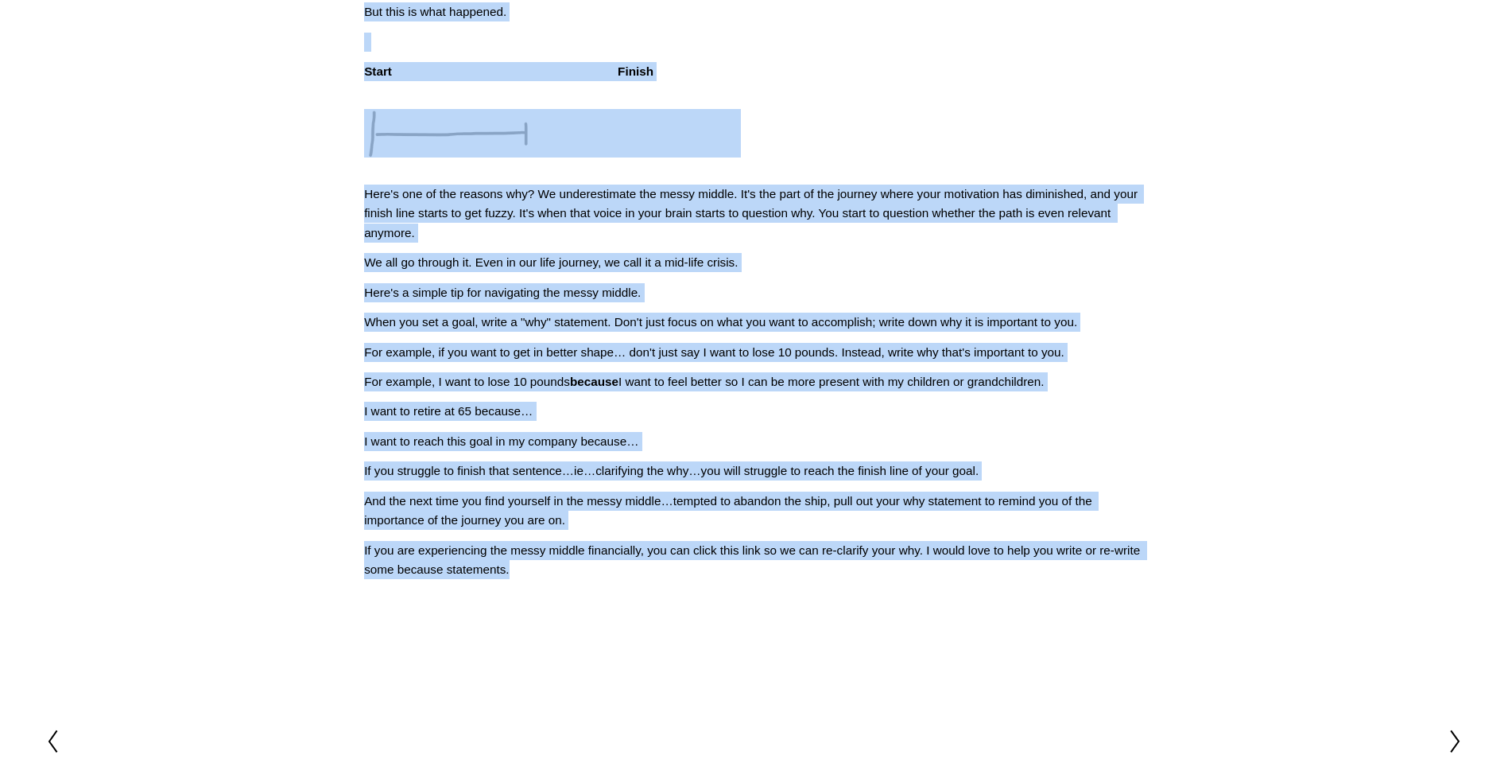
drag, startPoint x: 530, startPoint y: 140, endPoint x: 902, endPoint y: 665, distance: 643.9
click at [902, 665] on article "[DATE] Written By [PERSON_NAME] The Messy Middle (0016) Have you ever set a goa…" at bounding box center [754, 201] width 1508 height 964
drag, startPoint x: 902, startPoint y: 665, endPoint x: 769, endPoint y: 584, distance: 156.3
copy div "Lor Ipsum Dolors (3418) Amet con adip eli s doei? Temp inc utla. Etdo'm a enim …"
